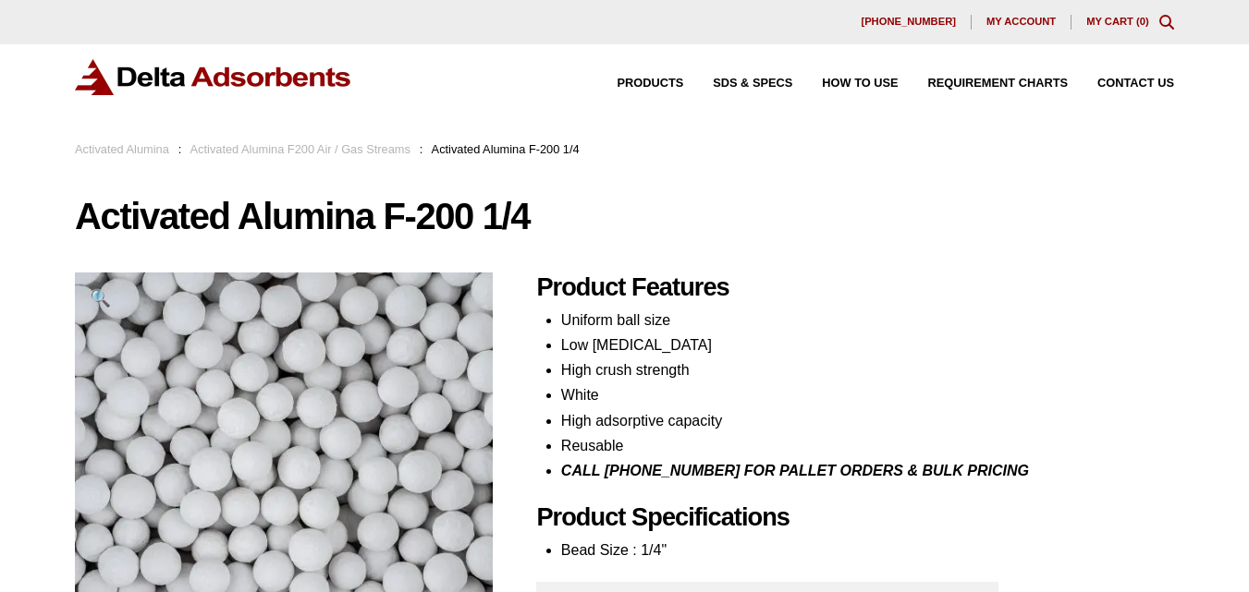
click at [386, 150] on link "Activated Alumina F200 Air / Gas Streams" at bounding box center [300, 149] width 220 height 14
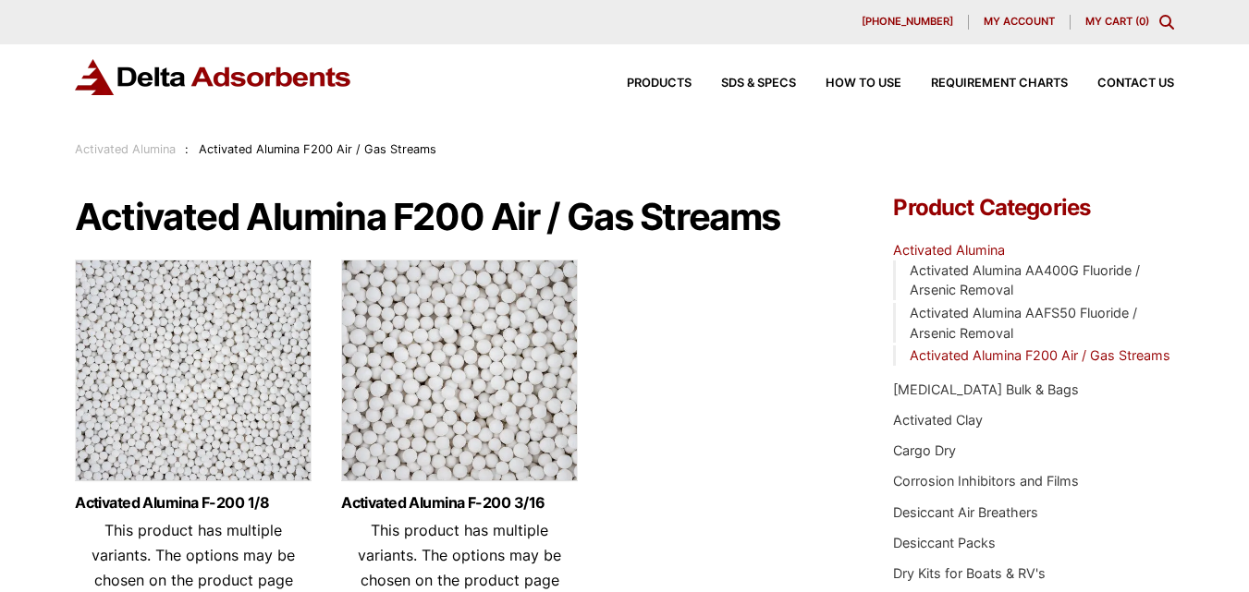
click at [206, 352] on img at bounding box center [193, 375] width 237 height 231
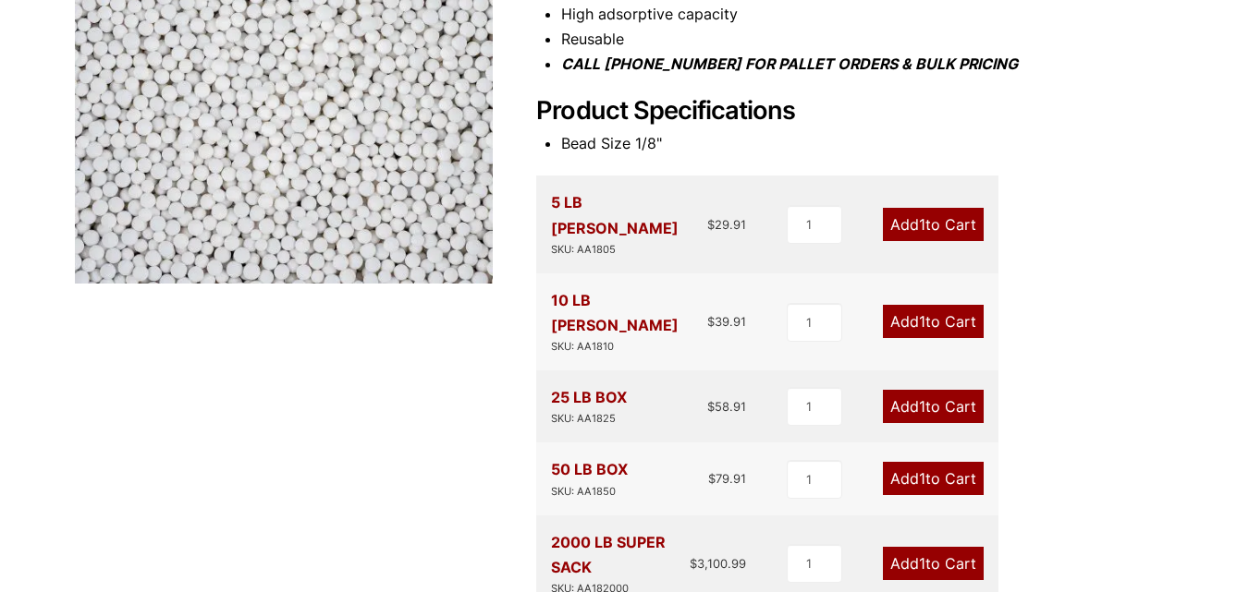
scroll to position [409, 0]
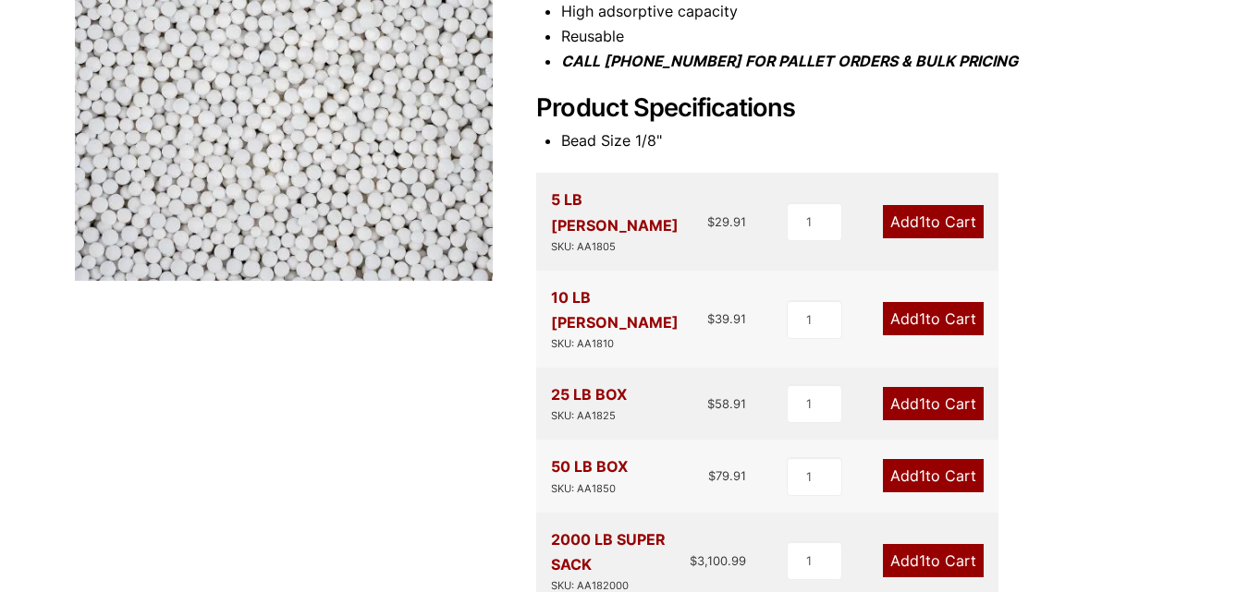
click at [937, 302] on link "Add 1 to Cart" at bounding box center [933, 318] width 101 height 33
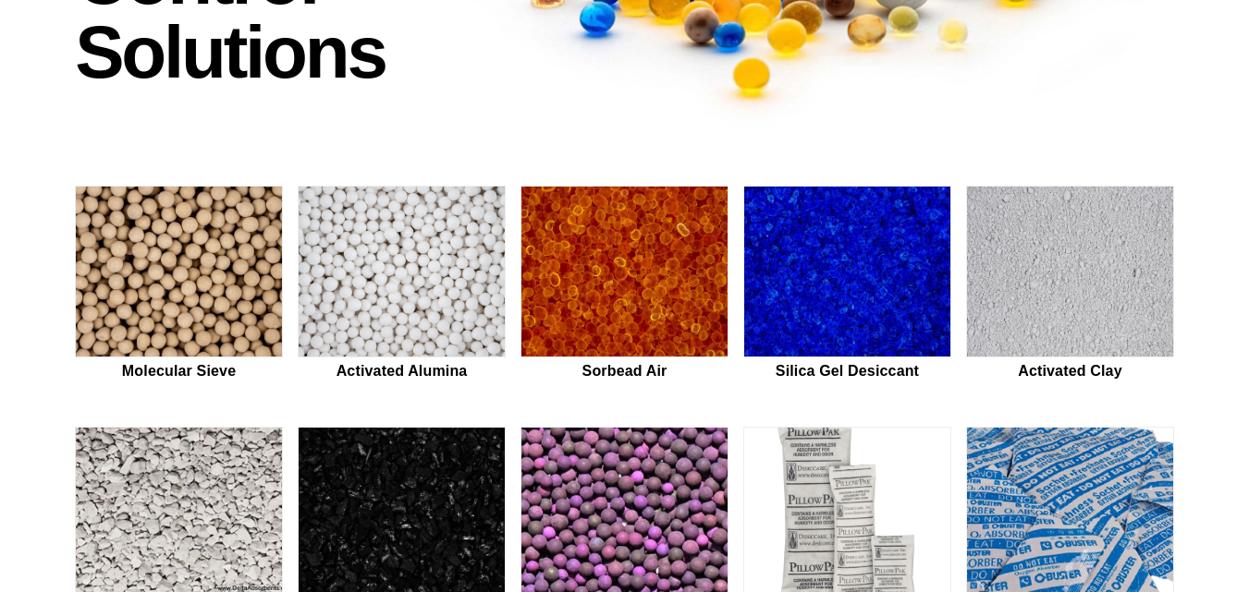
scroll to position [466, 0]
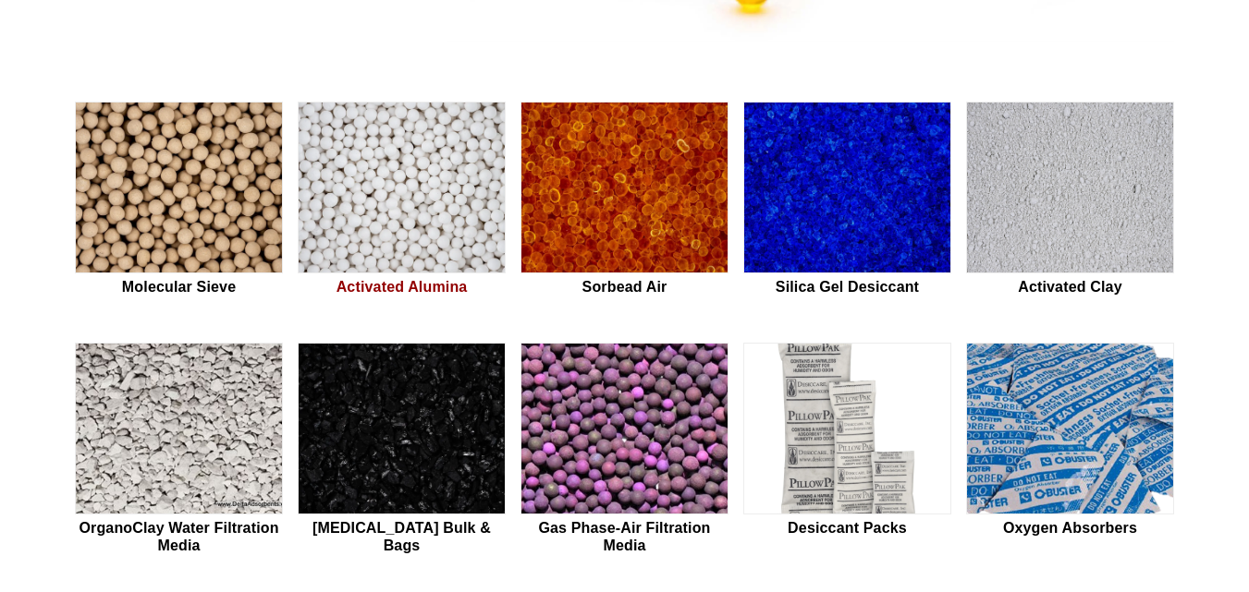
click at [419, 180] on img at bounding box center [402, 189] width 206 height 172
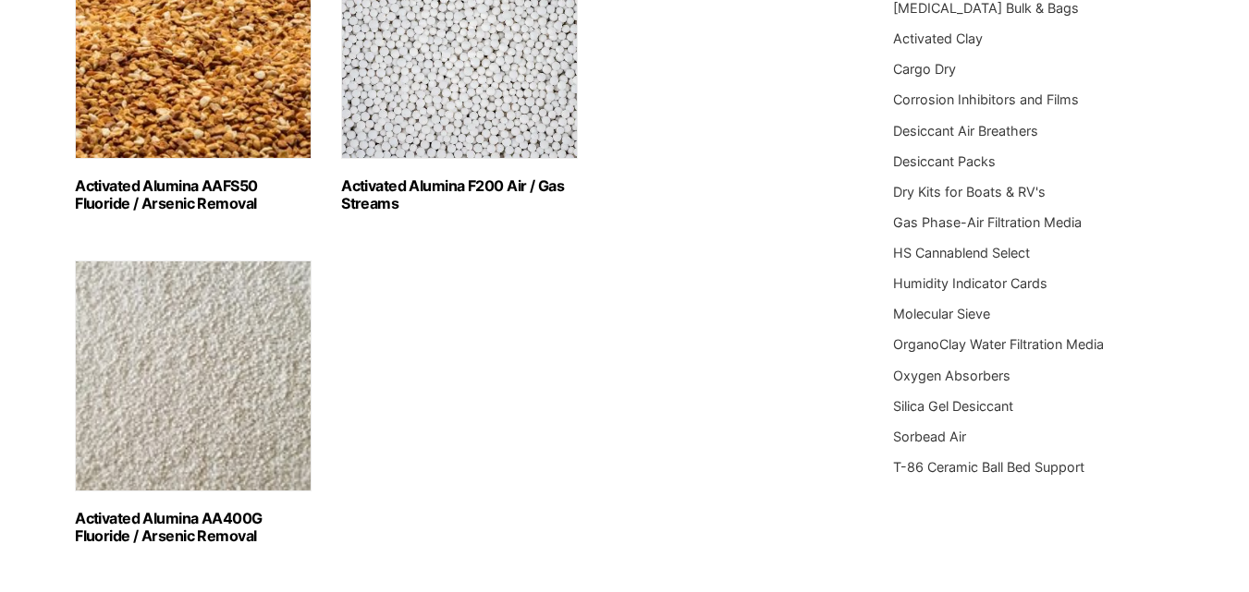
scroll to position [384, 0]
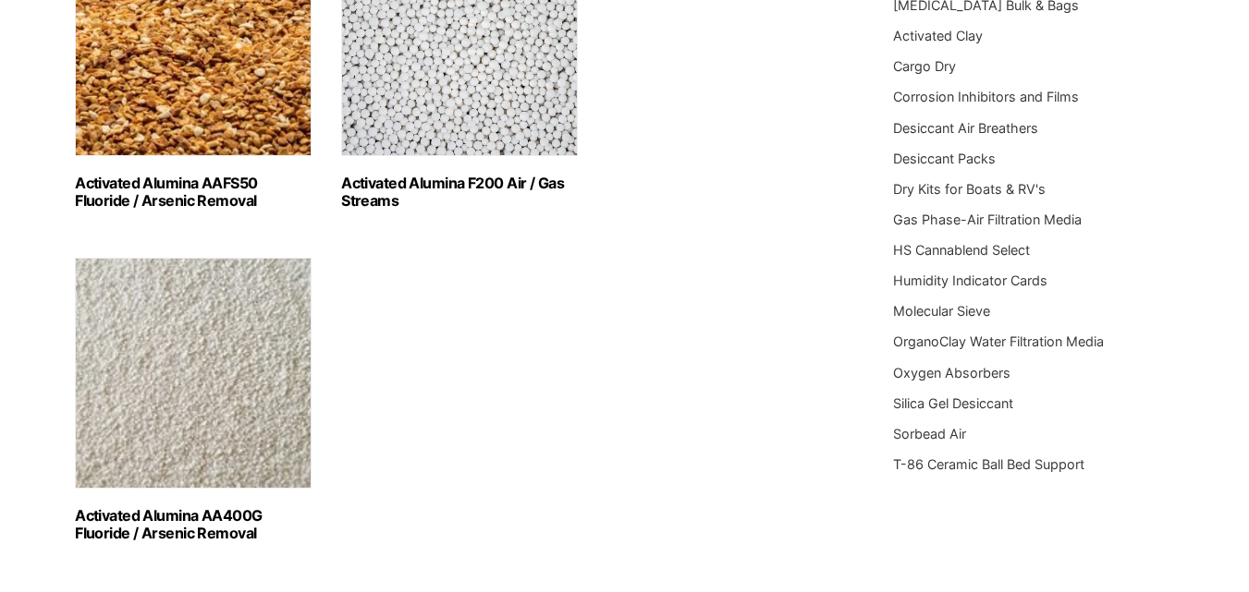
click at [481, 104] on img "Visit product category Activated Alumina F200 Air / Gas Streams" at bounding box center [459, 40] width 237 height 231
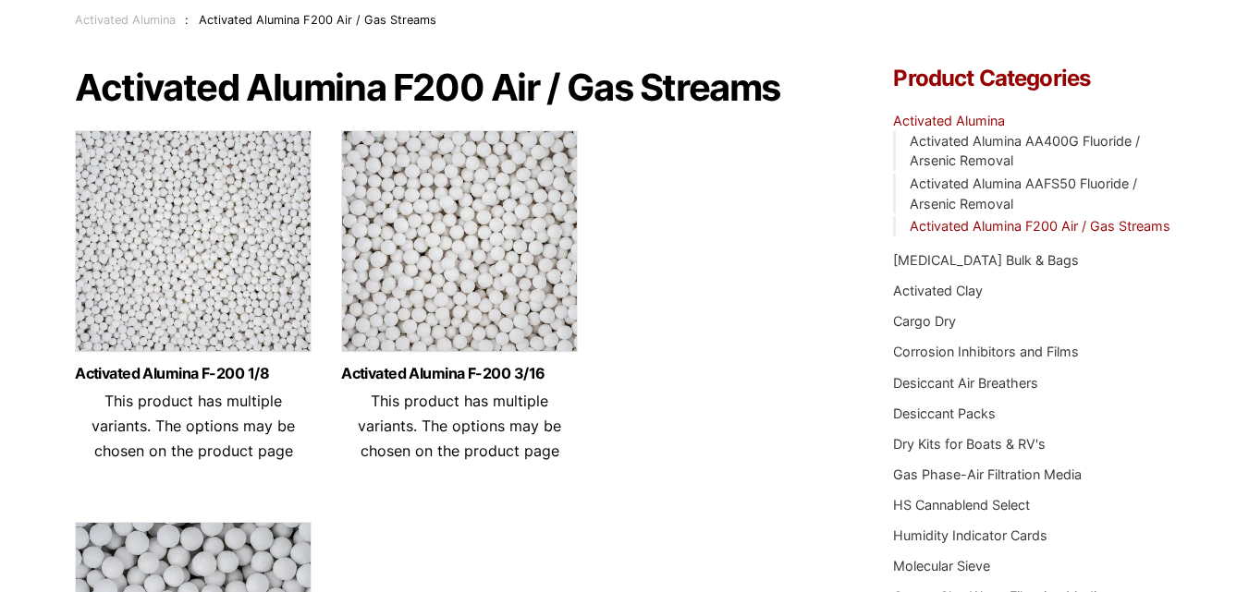
scroll to position [84, 0]
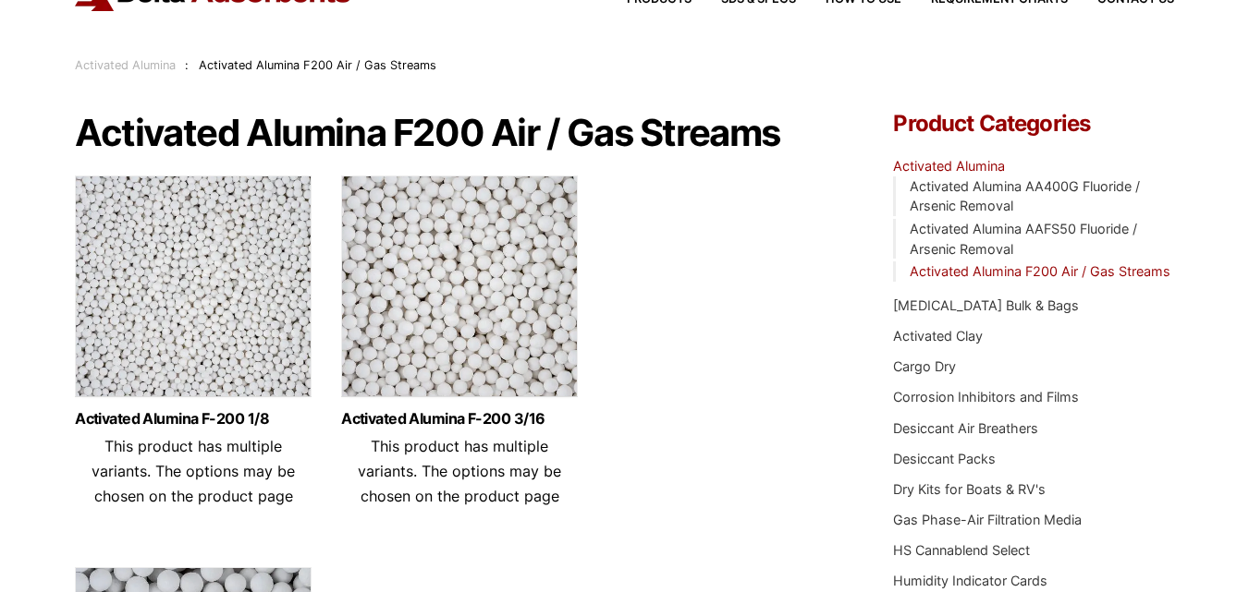
click at [230, 345] on img at bounding box center [193, 291] width 237 height 231
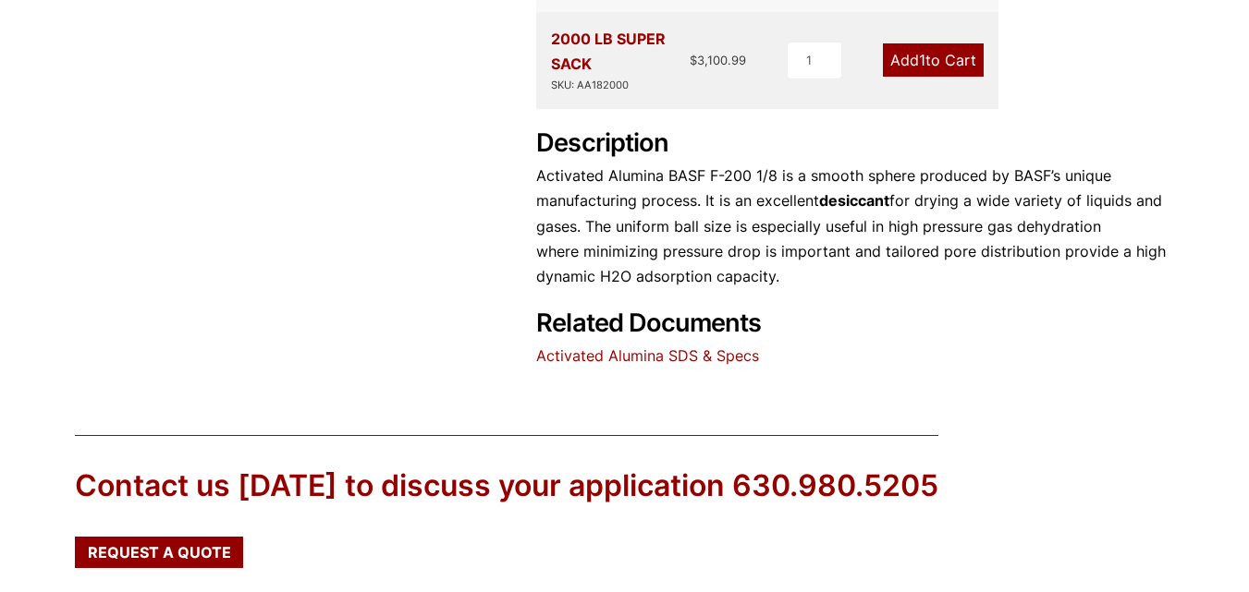
scroll to position [883, 0]
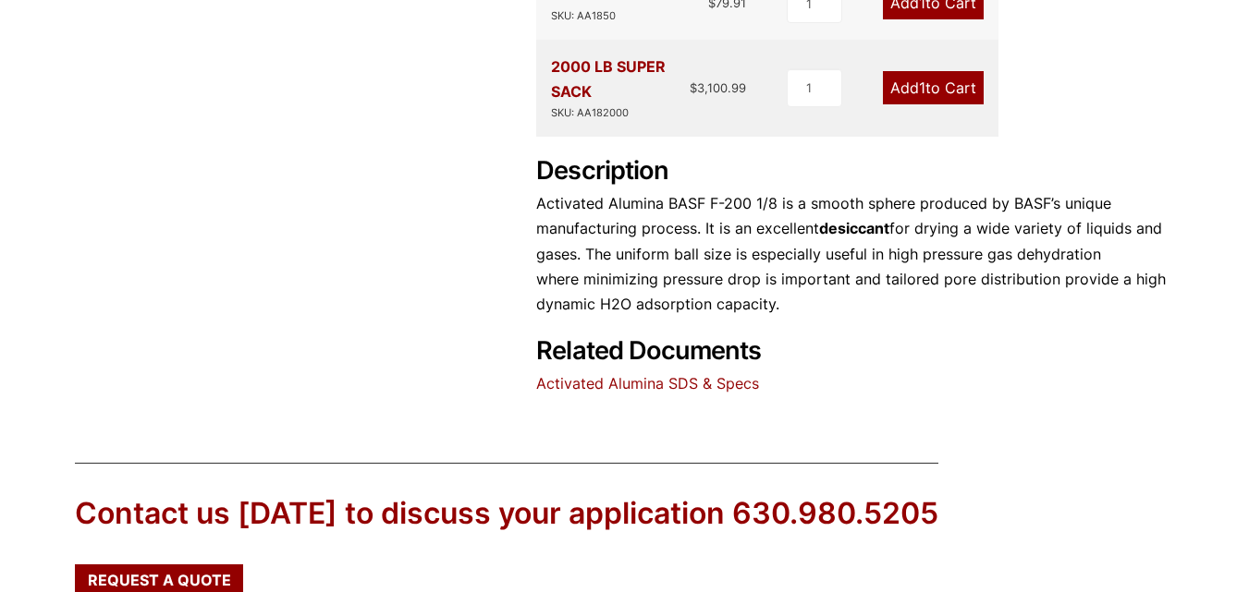
click at [687, 374] on link "Activated Alumina SDS & Specs" at bounding box center [647, 383] width 223 height 18
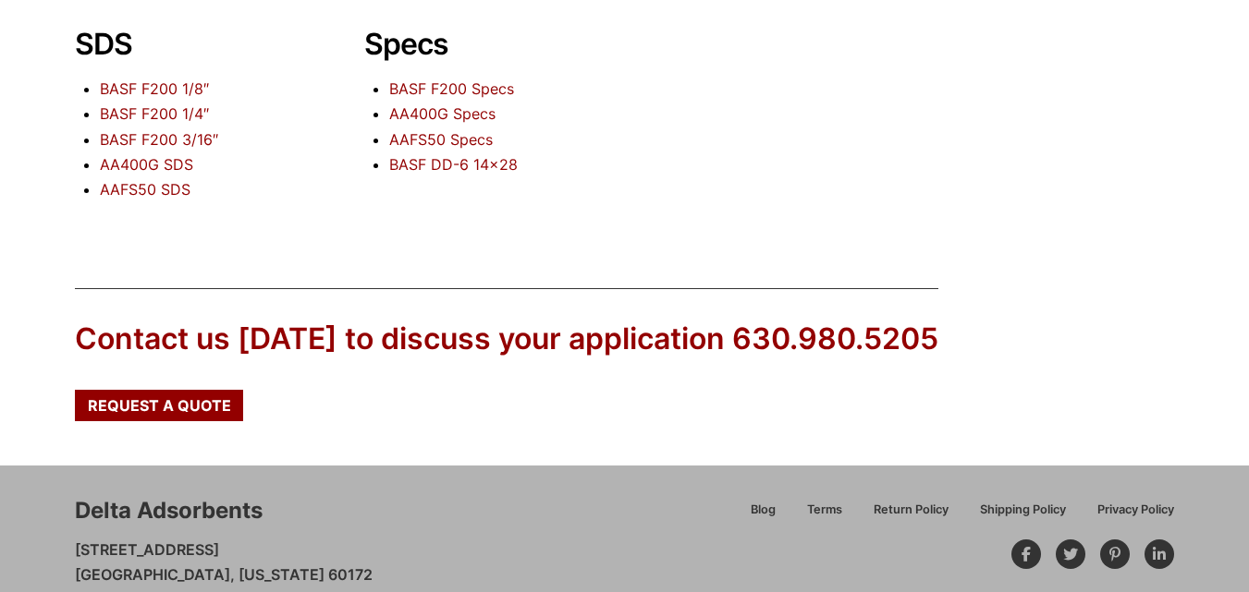
scroll to position [228, 0]
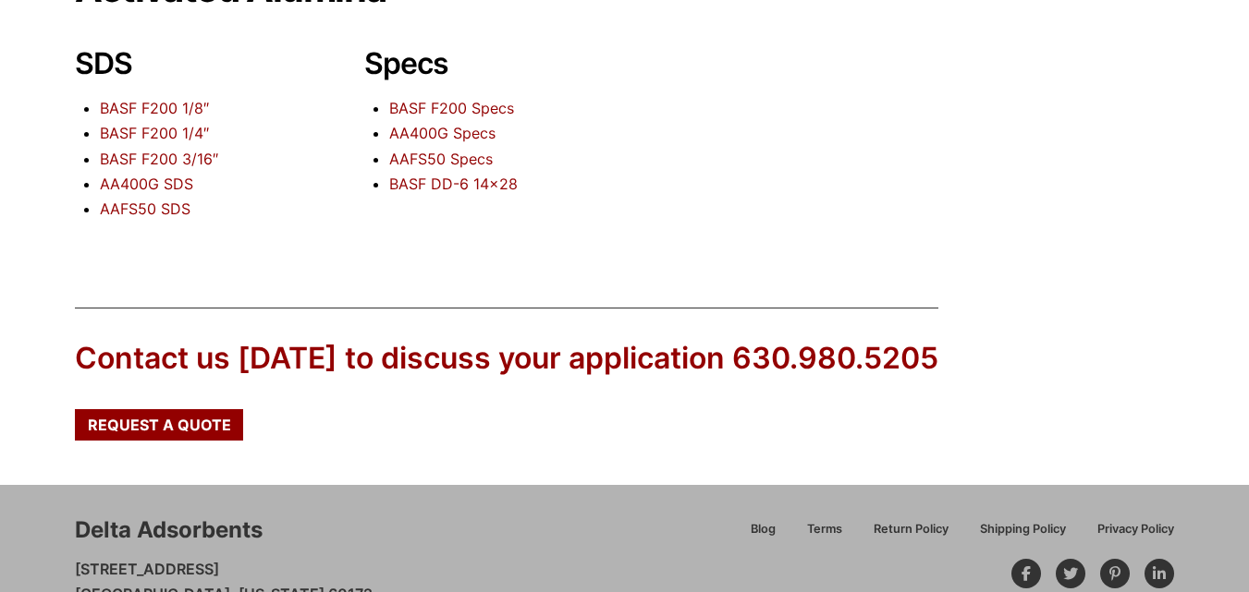
click at [111, 105] on link "BASF F200 1/8″" at bounding box center [154, 108] width 109 height 18
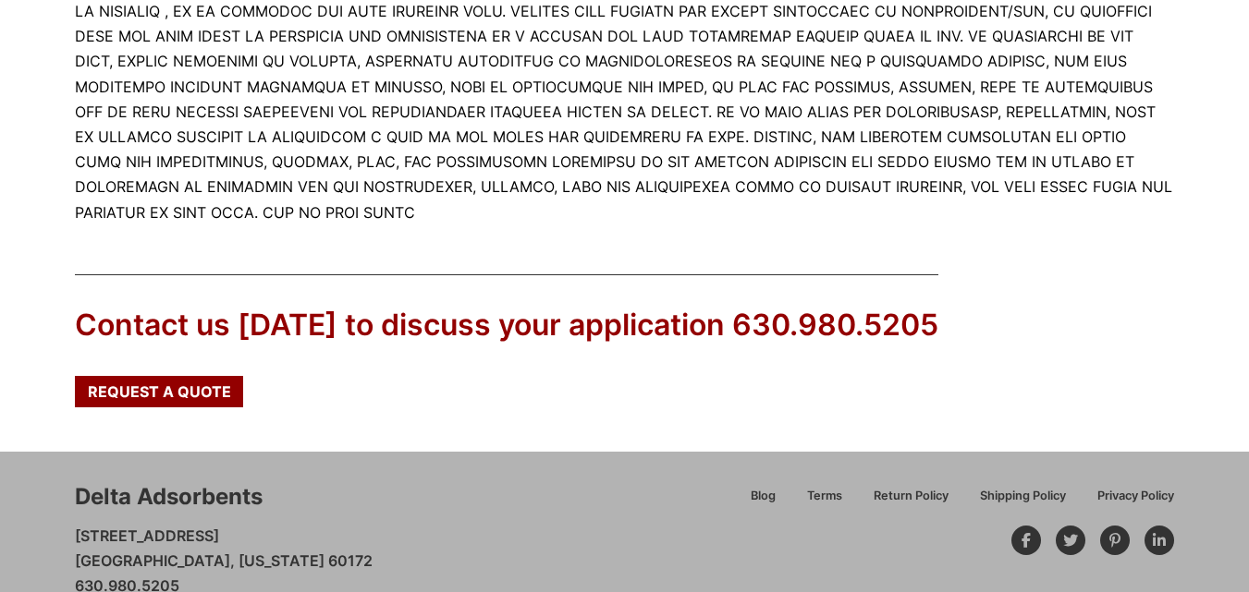
scroll to position [10460, 0]
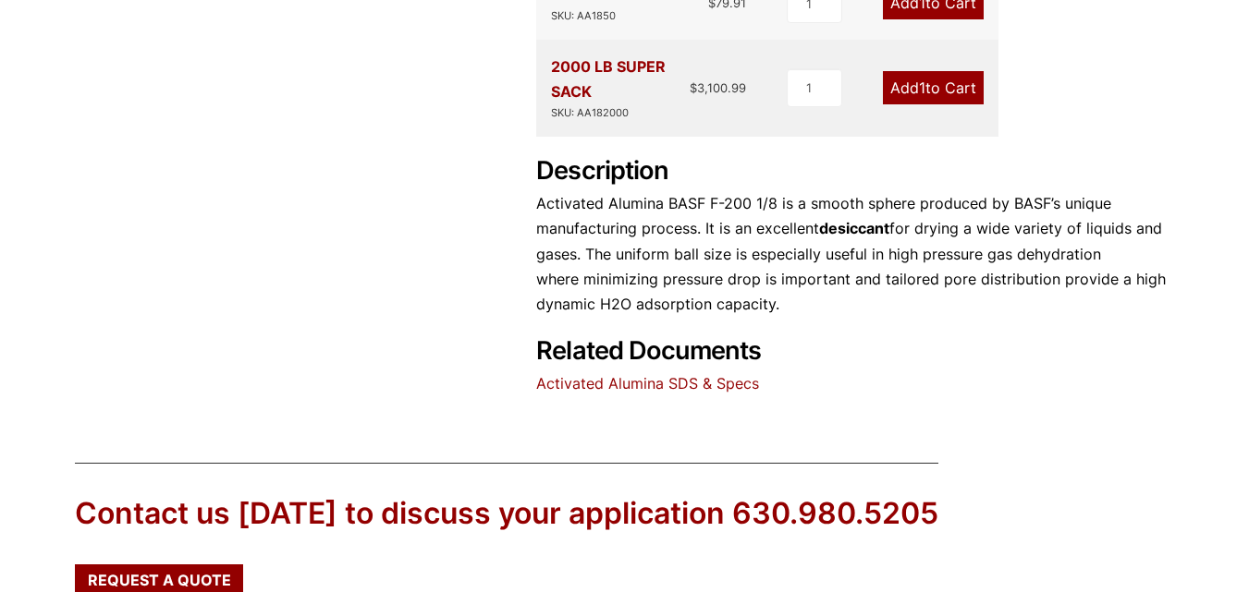
scroll to position [365, 0]
